Goal: Information Seeking & Learning: Find specific fact

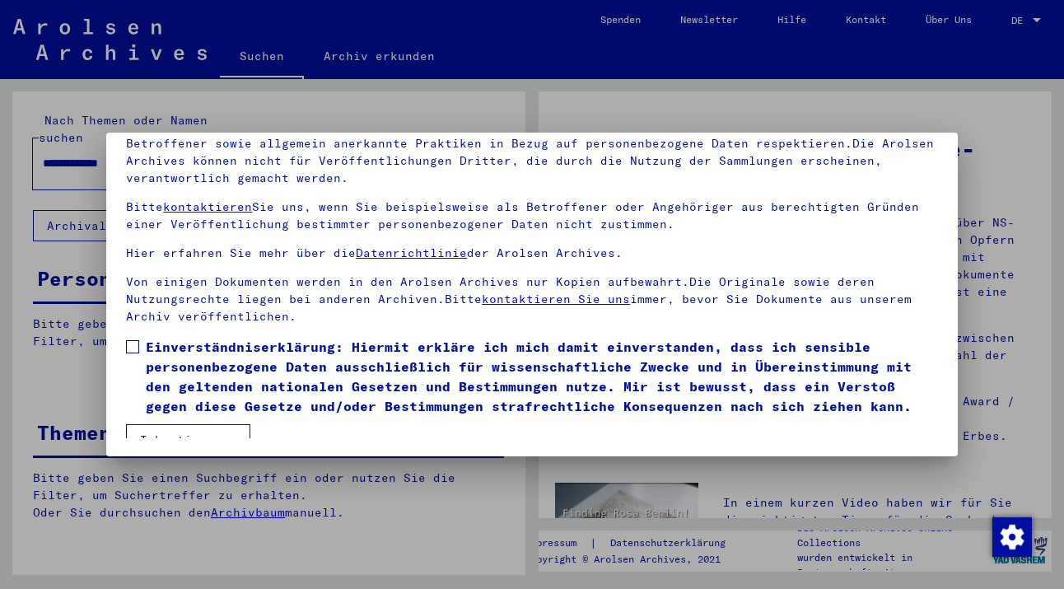
scroll to position [141, 0]
click at [136, 339] on span at bounding box center [132, 345] width 13 height 13
click at [195, 423] on button "Ich stimme zu" at bounding box center [188, 438] width 124 height 31
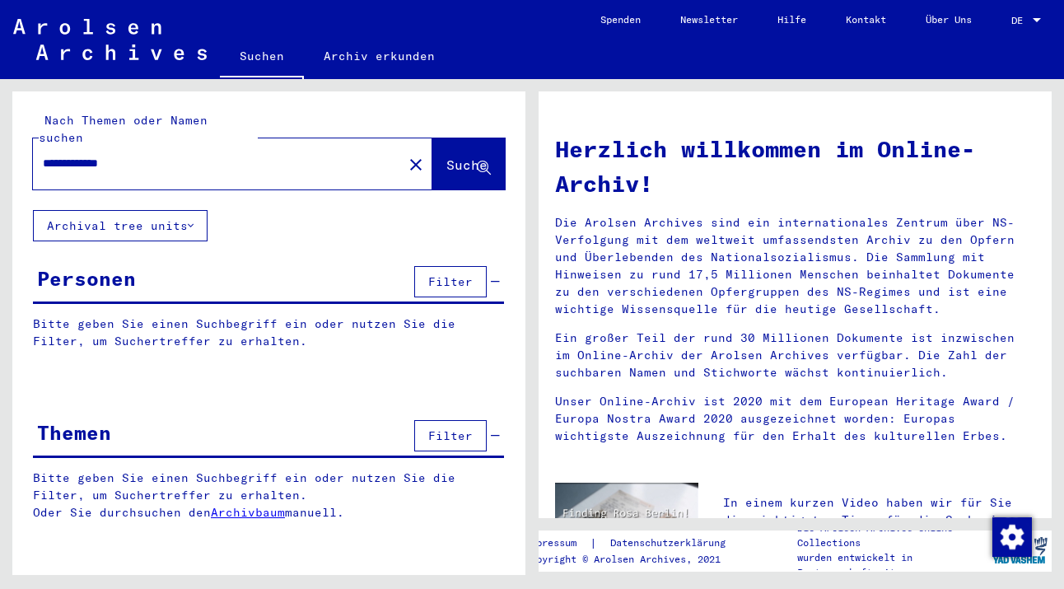
click at [446, 157] on span "Suche" at bounding box center [466, 165] width 41 height 16
click at [456, 157] on span "Suche" at bounding box center [466, 165] width 41 height 16
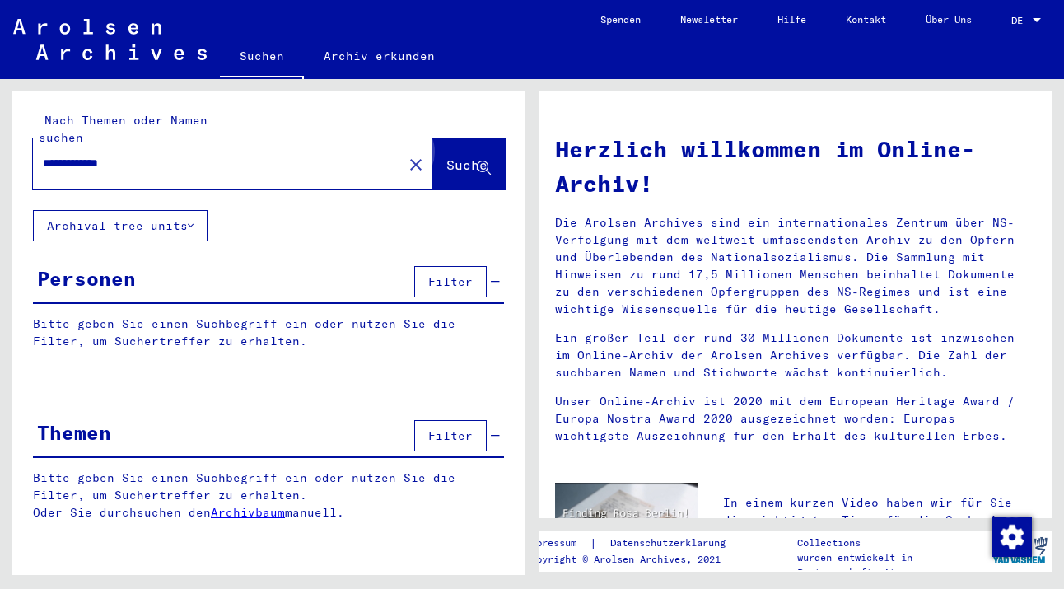
click at [456, 157] on span "Suche" at bounding box center [466, 165] width 41 height 16
